Goal: Task Accomplishment & Management: Use online tool/utility

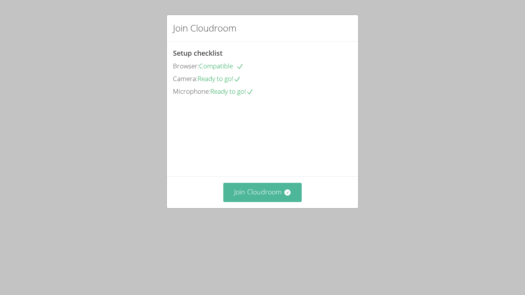
click at [250, 202] on button "Join Cloudroom" at bounding box center [262, 192] width 79 height 19
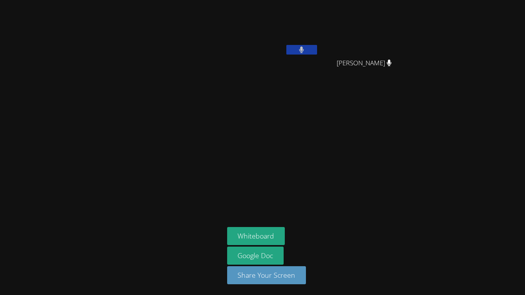
click at [308, 49] on button at bounding box center [301, 50] width 31 height 10
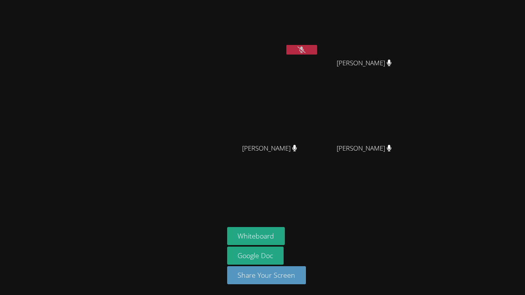
click at [308, 49] on button at bounding box center [301, 50] width 31 height 10
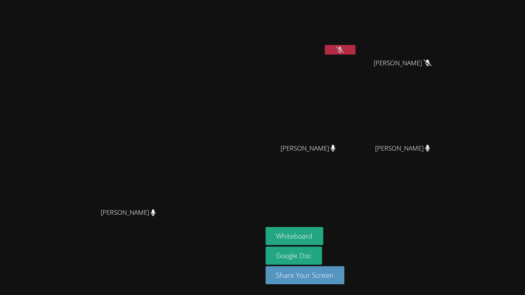
click at [325, 49] on button at bounding box center [340, 50] width 31 height 10
click at [331, 50] on button at bounding box center [340, 50] width 31 height 10
click at [323, 232] on button "Whiteboard" at bounding box center [294, 236] width 58 height 18
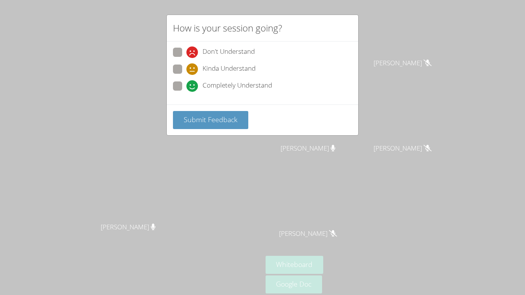
click at [212, 82] on span "Completely Understand" at bounding box center [237, 86] width 70 height 12
click at [193, 82] on input "Completely Understand" at bounding box center [189, 84] width 7 height 7
radio input "true"
click at [205, 119] on span "Submit Feedback" at bounding box center [211, 119] width 54 height 9
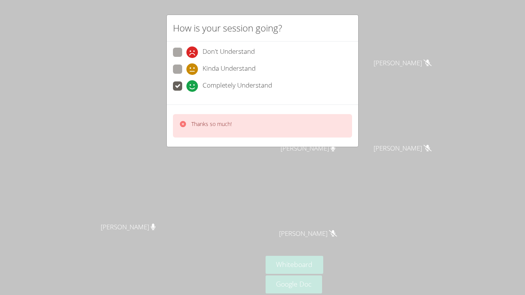
click at [367, 158] on div "How is your session going? Don't Understand Kinda Understand Completely Underst…" at bounding box center [262, 147] width 525 height 295
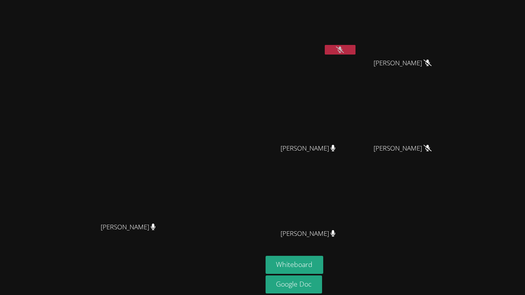
click at [344, 47] on icon at bounding box center [340, 49] width 8 height 7
click at [342, 48] on icon at bounding box center [339, 49] width 5 height 7
